Goal: Find contact information: Obtain details needed to contact an individual or organization

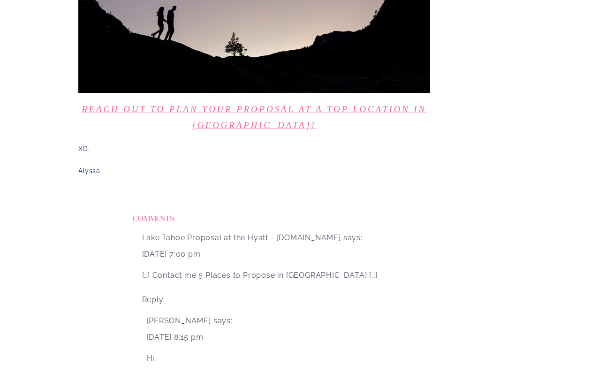
scroll to position [2201, 0]
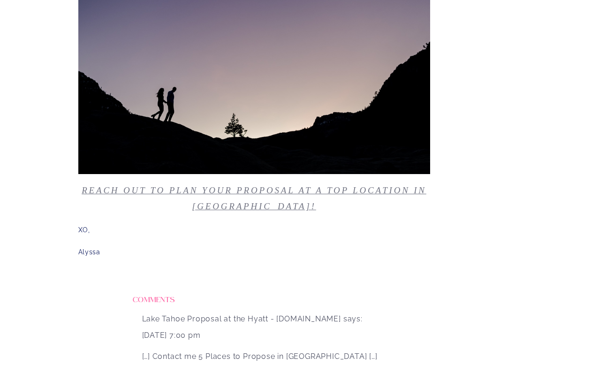
click at [314, 185] on link "Reach out to plan your proposal at a top location in [GEOGRAPHIC_DATA]!" at bounding box center [254, 198] width 345 height 26
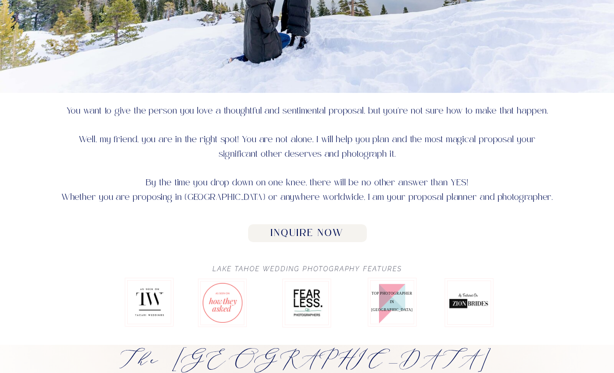
scroll to position [385, 0]
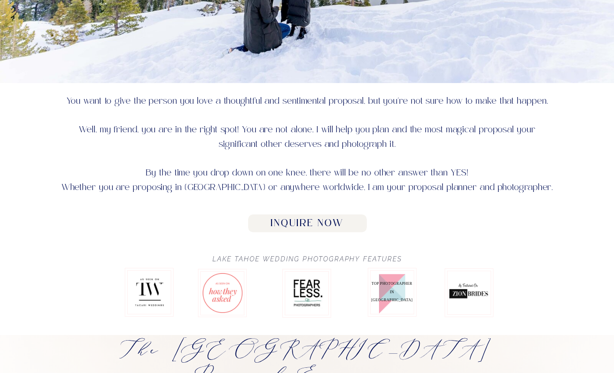
click at [338, 224] on h2 "Inquire Now" at bounding box center [307, 224] width 108 height 12
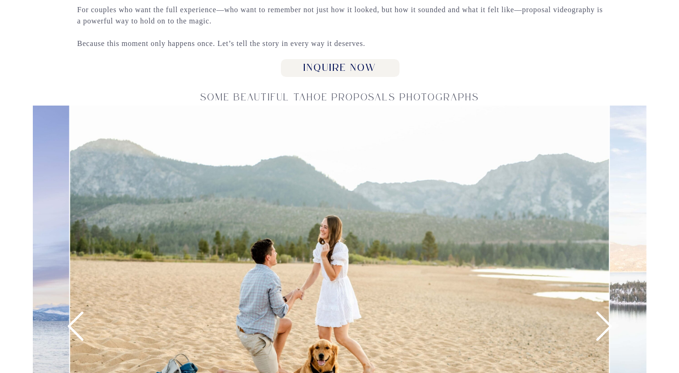
scroll to position [1227, 0]
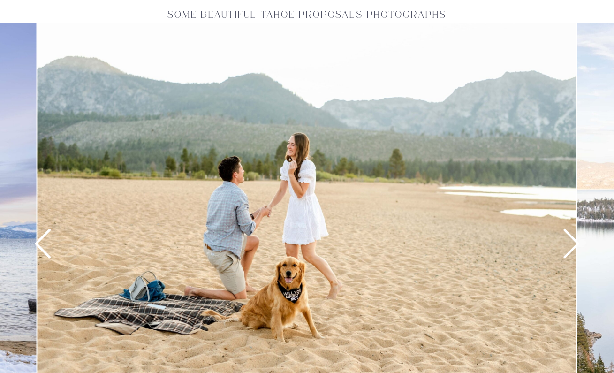
click at [580, 244] on icon at bounding box center [571, 243] width 35 height 35
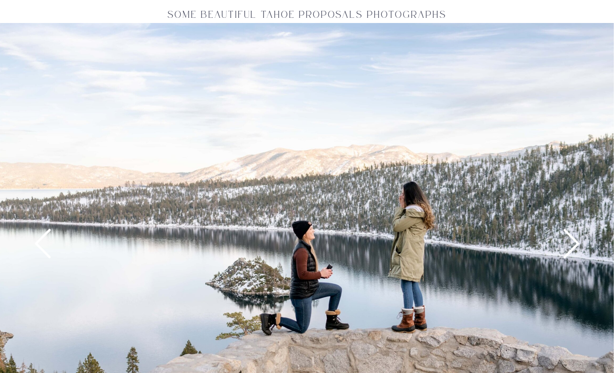
click at [579, 244] on icon at bounding box center [571, 243] width 35 height 35
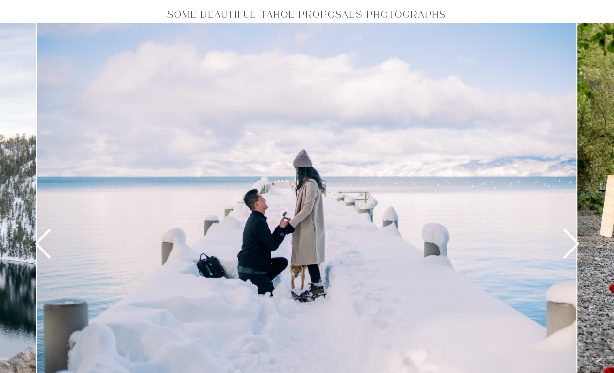
click at [579, 244] on icon at bounding box center [571, 243] width 35 height 35
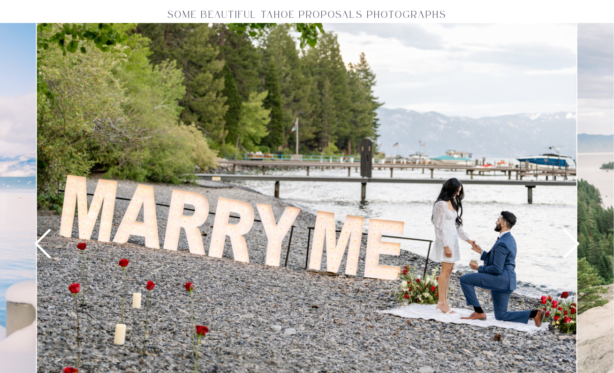
click at [579, 244] on icon at bounding box center [571, 243] width 35 height 35
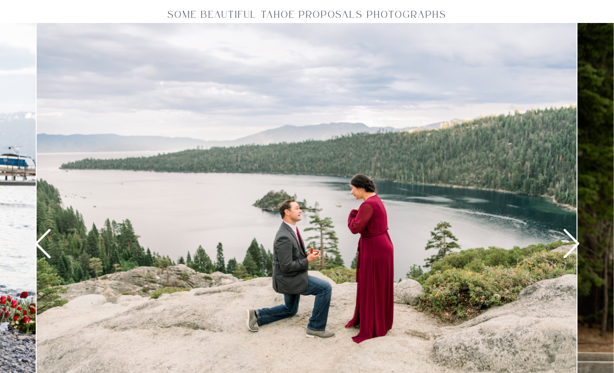
click at [579, 244] on icon at bounding box center [571, 243] width 35 height 35
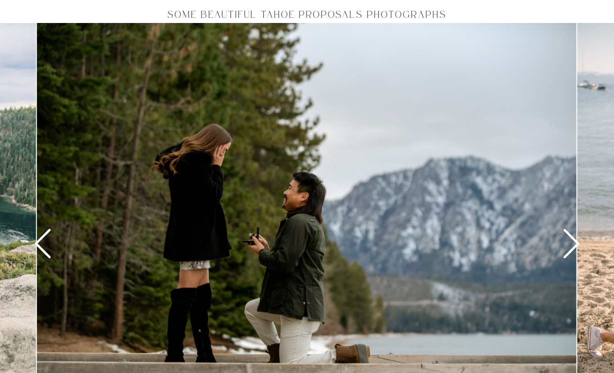
click at [579, 244] on icon at bounding box center [571, 243] width 35 height 35
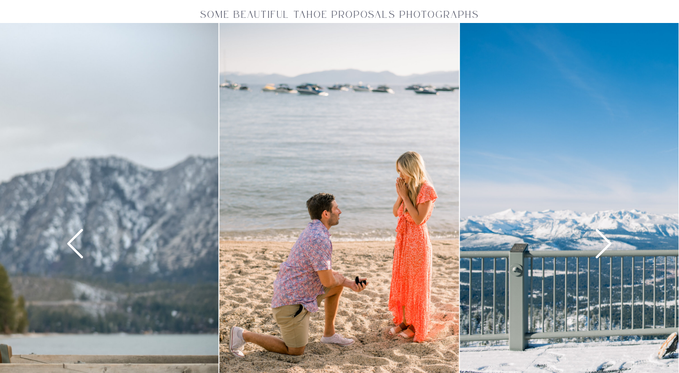
click at [603, 248] on icon at bounding box center [604, 243] width 35 height 35
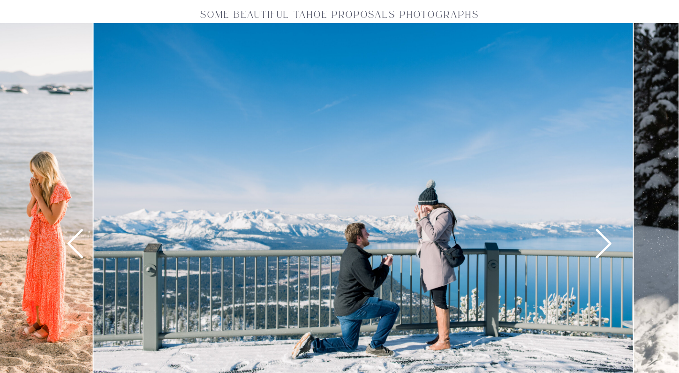
click at [603, 248] on icon at bounding box center [604, 243] width 35 height 35
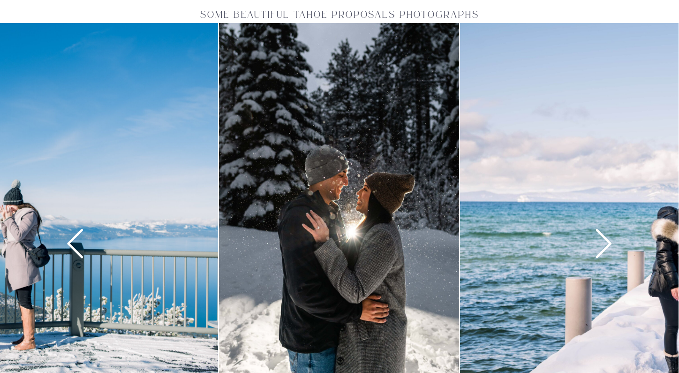
click at [68, 246] on icon at bounding box center [75, 243] width 35 height 35
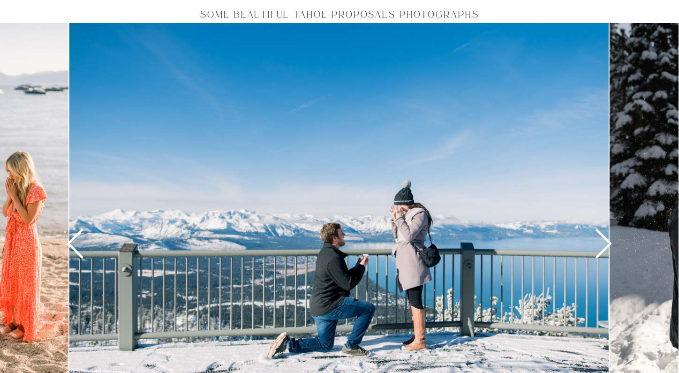
click at [607, 246] on icon at bounding box center [604, 243] width 16 height 29
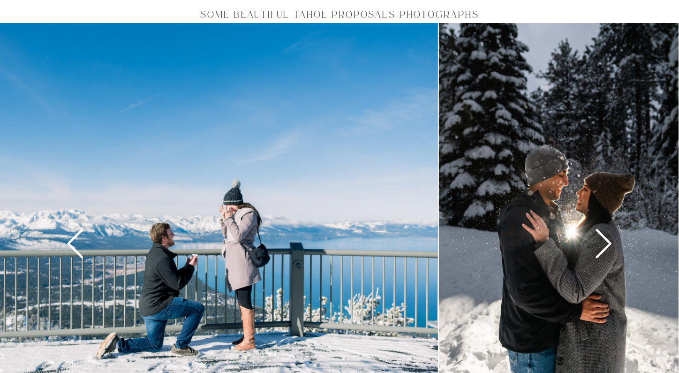
click at [607, 246] on icon at bounding box center [604, 243] width 16 height 29
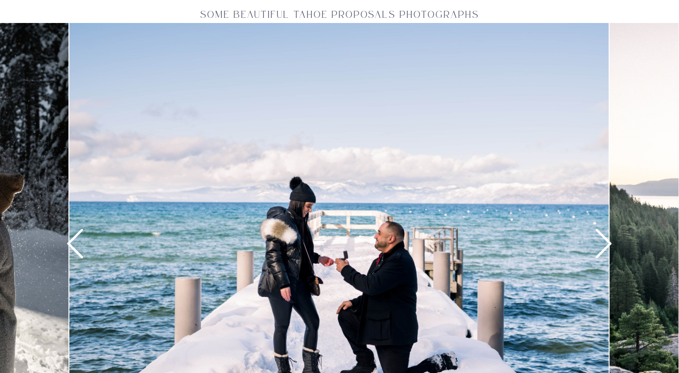
click at [607, 246] on icon at bounding box center [604, 243] width 16 height 29
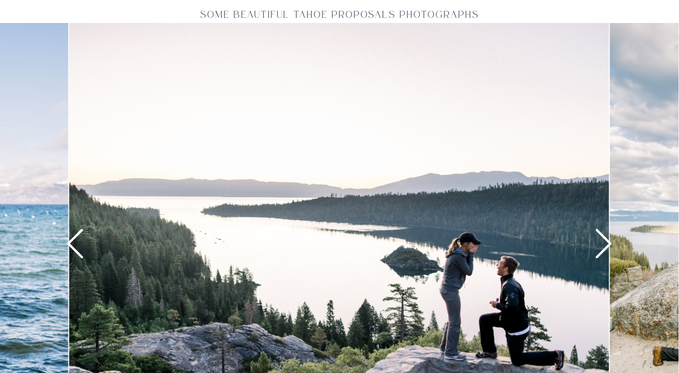
click at [607, 246] on icon at bounding box center [604, 243] width 16 height 29
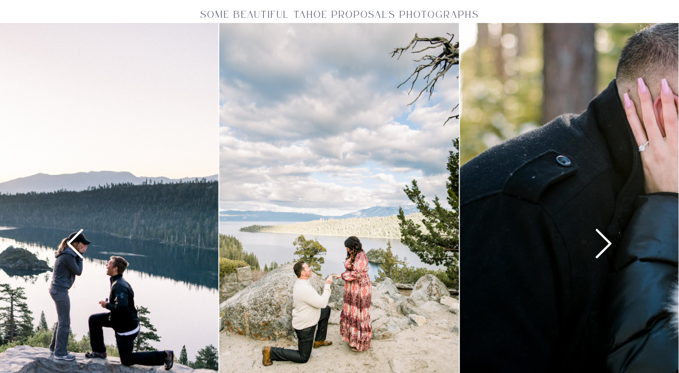
click at [607, 246] on icon at bounding box center [604, 243] width 16 height 29
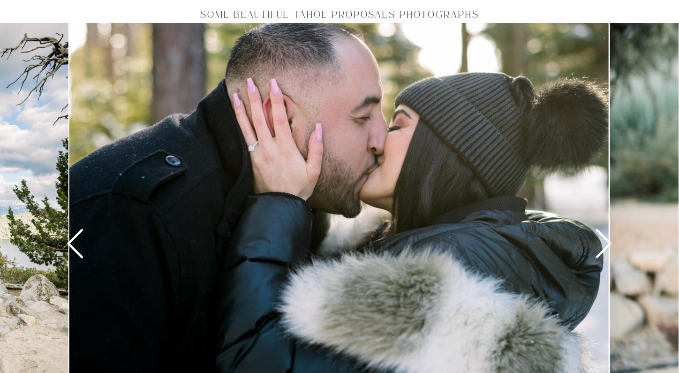
click at [607, 246] on icon at bounding box center [604, 243] width 16 height 29
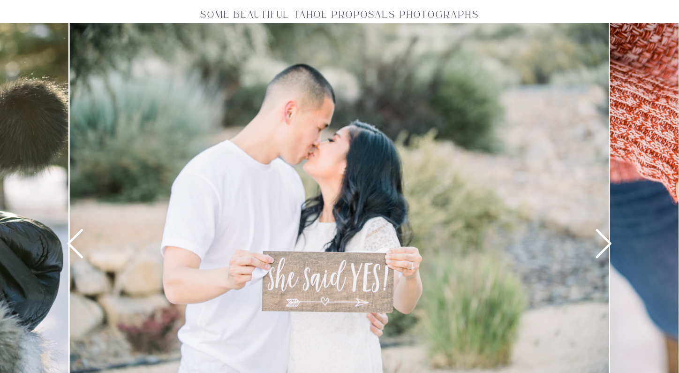
click at [607, 246] on icon at bounding box center [604, 243] width 16 height 29
